Goal: Browse casually

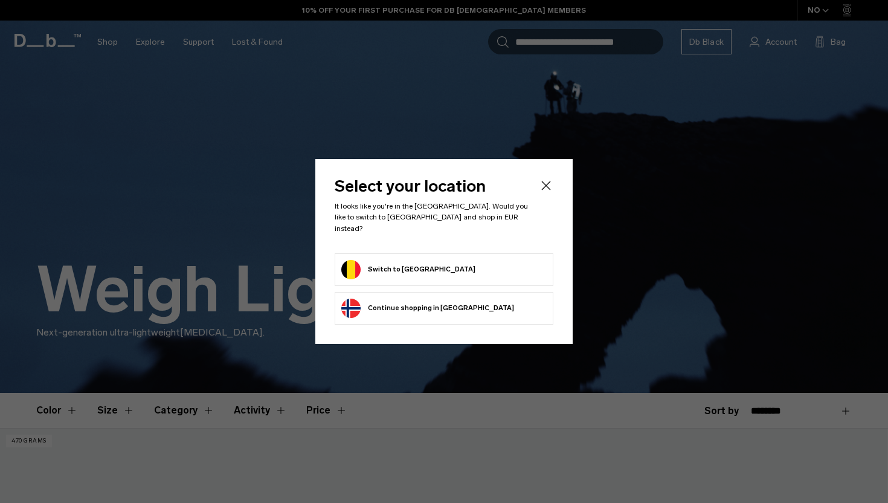
click at [398, 260] on button "Switch to [GEOGRAPHIC_DATA]" at bounding box center [408, 269] width 134 height 19
click at [546, 189] on icon "Close" at bounding box center [546, 185] width 15 height 15
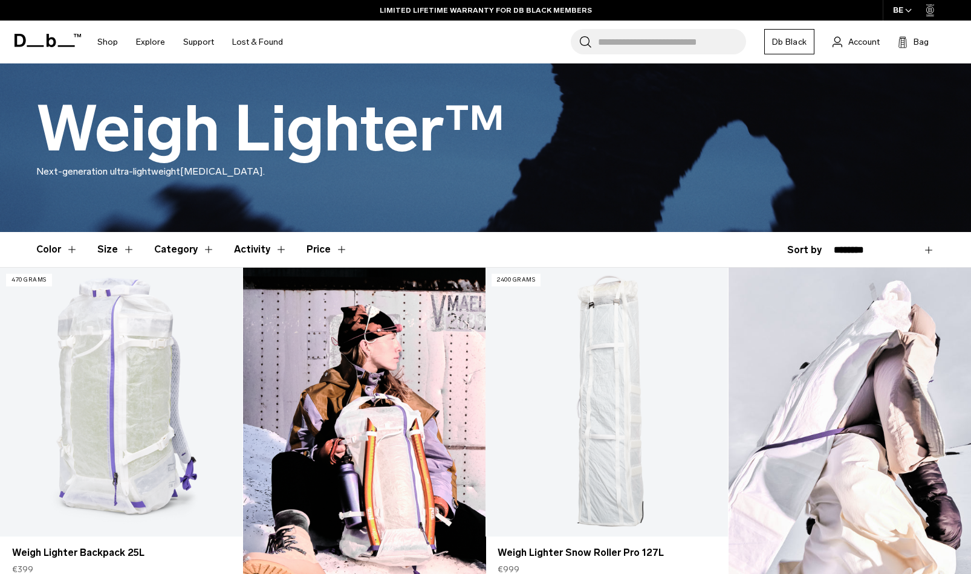
scroll to position [128, 0]
